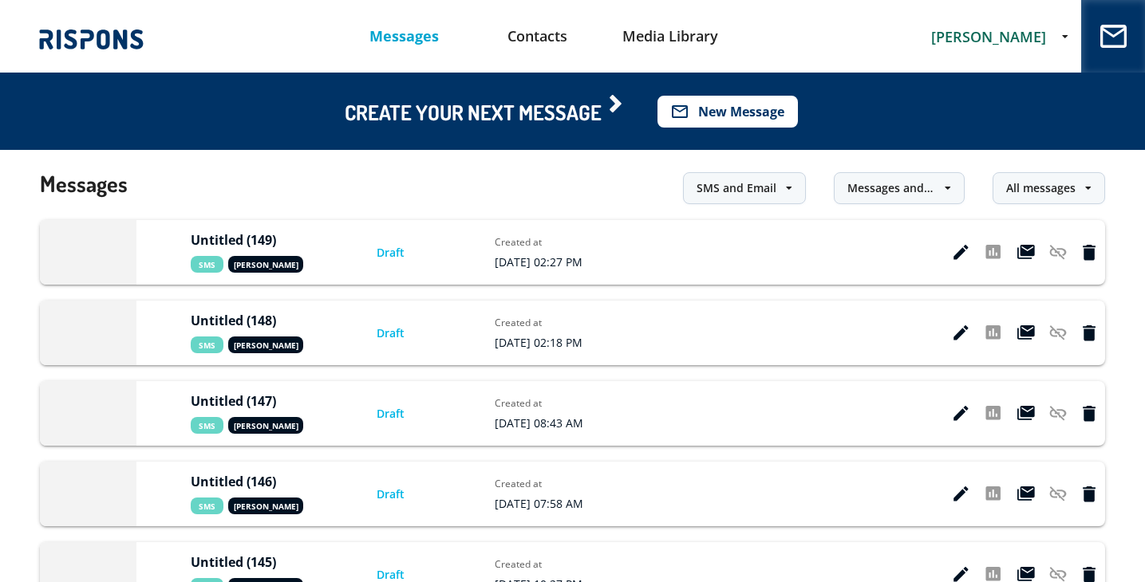
click at [734, 118] on button "mail_outline New Message" at bounding box center [727, 112] width 140 height 32
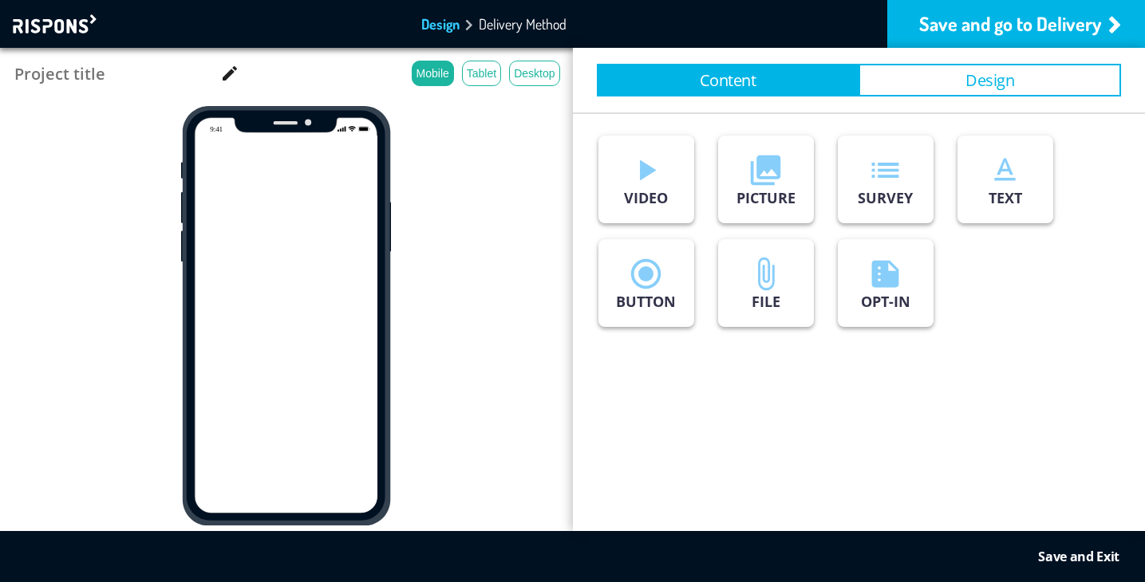
type input "Untitled (150)"
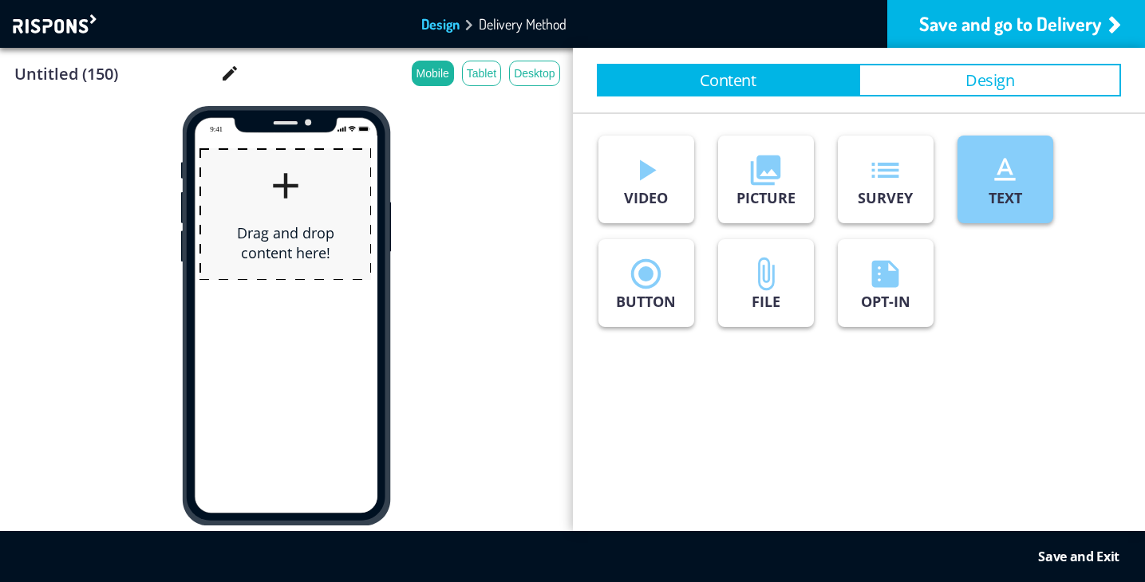
click at [974, 196] on button "text_format TEXT" at bounding box center [1005, 180] width 96 height 88
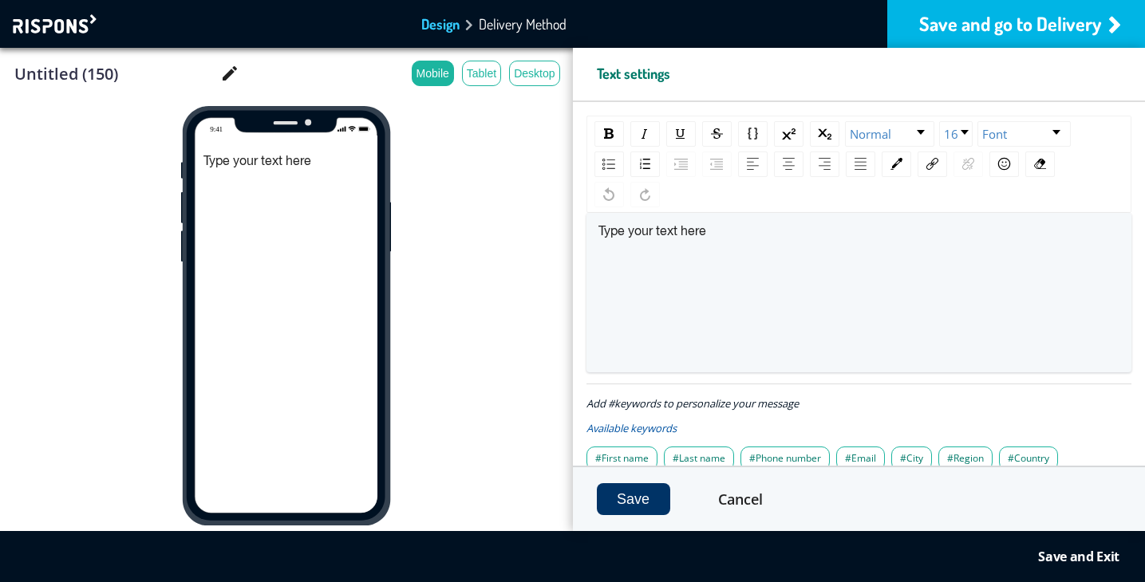
click at [954, 23] on div "Save and go to Delivery" at bounding box center [1016, 24] width 258 height 48
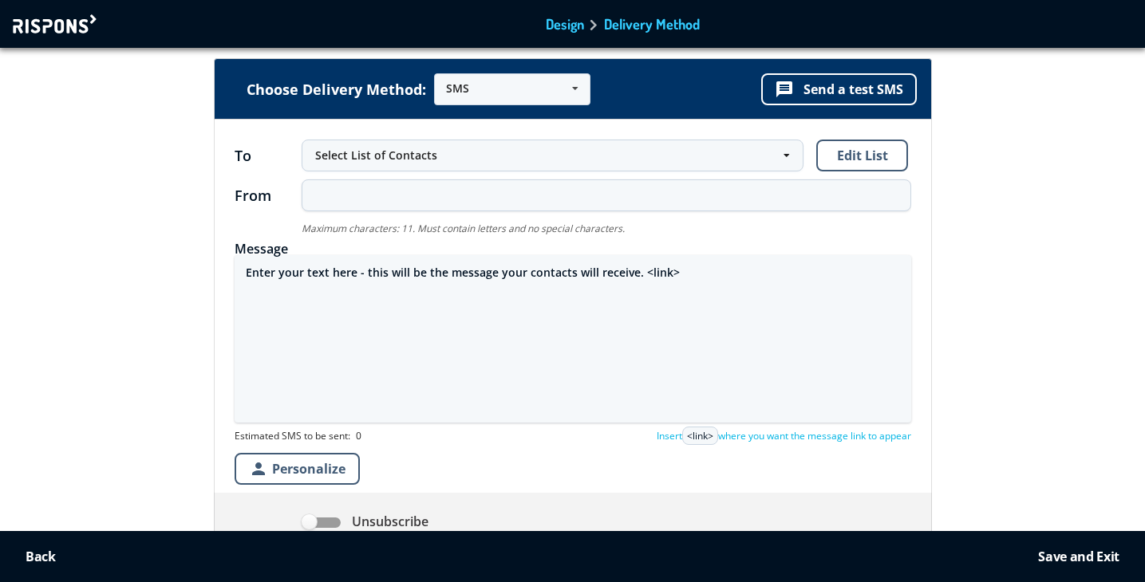
click at [430, 264] on textarea "Enter your text here - this will be the message your contacts will receive. <li…" at bounding box center [573, 339] width 676 height 168
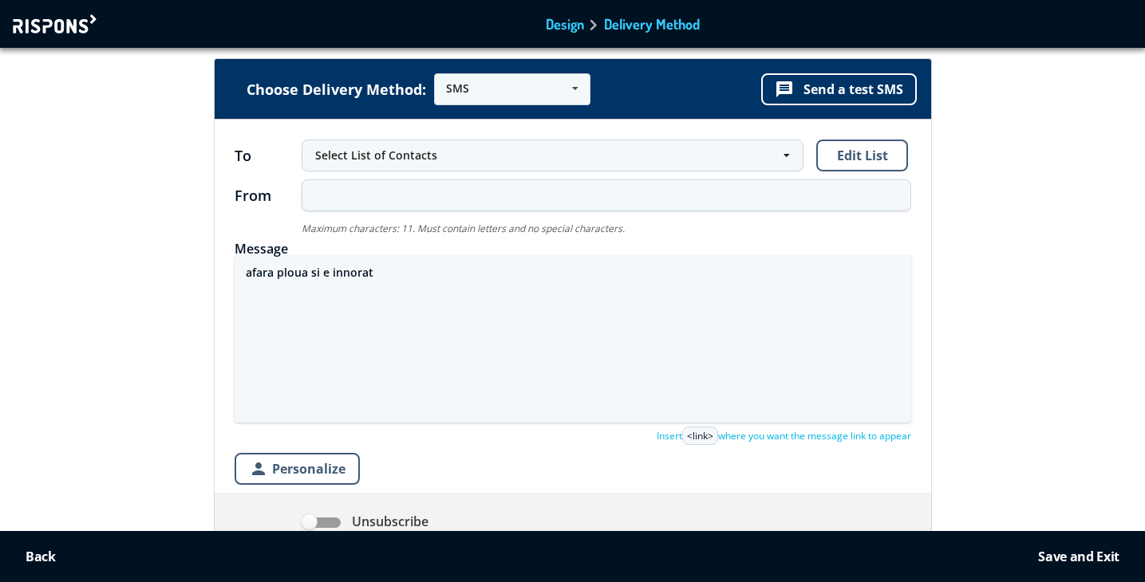
click at [333, 274] on textarea "afara ploua si e innorat" at bounding box center [573, 339] width 676 height 168
click at [389, 270] on textarea "afara ploua si e-nnorat" at bounding box center [573, 339] width 676 height 168
click at [614, 274] on textarea "afara ploua si e-nnorat si eu ma pis pe tine/ am coborat de la Fotesti ca pula …" at bounding box center [573, 339] width 676 height 168
drag, startPoint x: 480, startPoint y: 277, endPoint x: 542, endPoint y: 280, distance: 62.3
click at [542, 280] on textarea "afara ploua si e-nnorat si eu ma pis pe tine/ am coborat de la Fotesti ca pula …" at bounding box center [573, 339] width 676 height 168
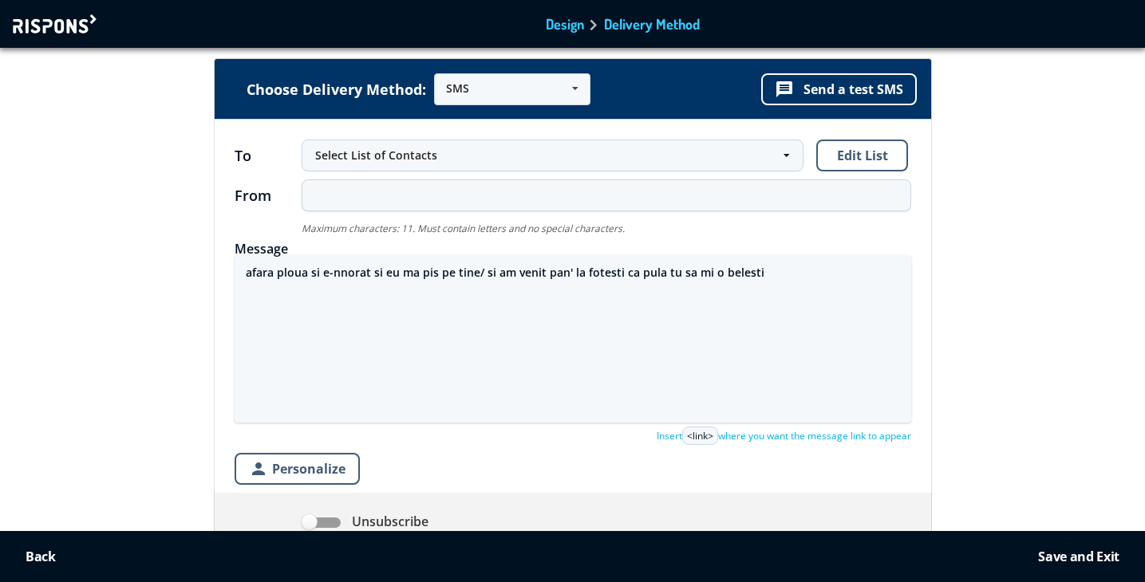
click at [708, 270] on textarea "afara ploua si e-nnorat si eu ma pis pe tine/ si am venit pan' la fotesti ca pu…" at bounding box center [573, 339] width 676 height 168
click at [771, 274] on textarea "afara ploua si e-nnorat si eu ma pis pe tine/ si am venit pan' la fotesti ca pu…" at bounding box center [573, 339] width 676 height 168
drag, startPoint x: 637, startPoint y: 277, endPoint x: 763, endPoint y: 278, distance: 126.0
click at [763, 278] on textarea "afara ploua si e-nnorat si eu ma pis pe tine/ si am venit pan' la fotesti ca pu…" at bounding box center [573, 339] width 676 height 168
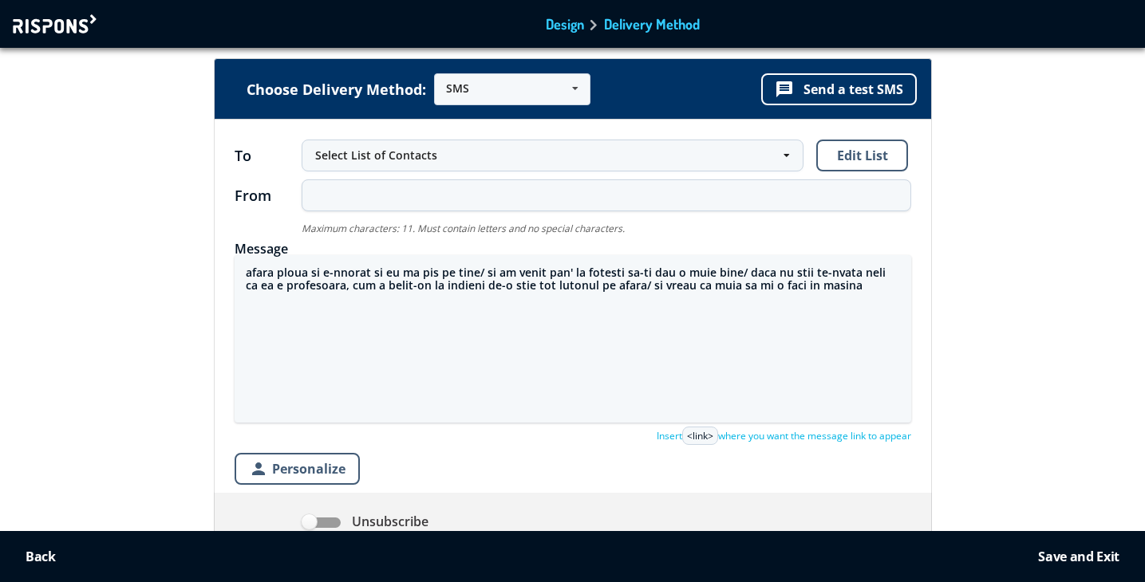
drag, startPoint x: 845, startPoint y: 293, endPoint x: 623, endPoint y: 286, distance: 221.9
click at [623, 286] on textarea "afara ploua si e-nnorat si eu ma pis pe tine/ si am venit pan' la fotesti sa-ti…" at bounding box center [573, 339] width 676 height 168
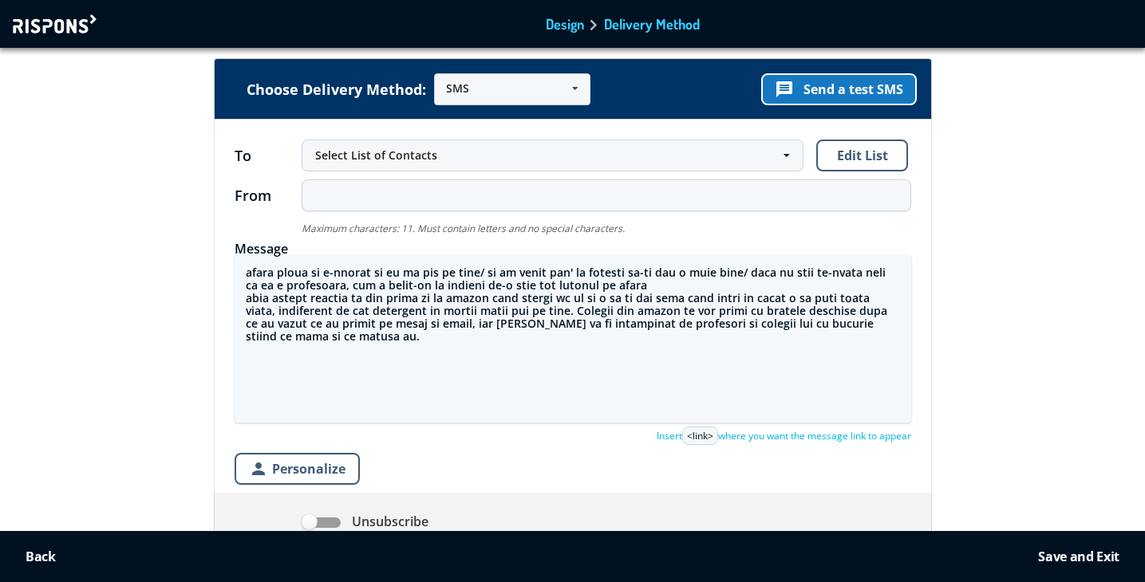
type textarea "afara ploua si e-nnorat si eu ma pis pe tine/ si am venit pan' la fotesti sa-ti…"
click at [846, 88] on button "message Send a test SMS" at bounding box center [839, 89] width 156 height 32
click at [864, 82] on button "message Send a test SMS" at bounding box center [839, 89] width 156 height 32
